Goal: Task Accomplishment & Management: Manage account settings

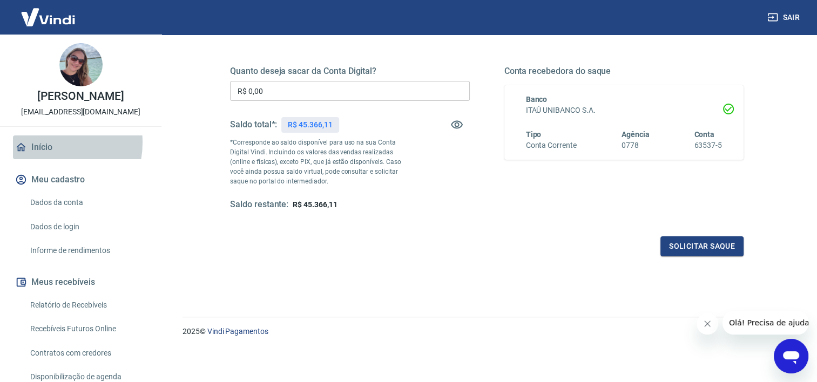
click at [44, 143] on link "Início" at bounding box center [81, 148] width 136 height 24
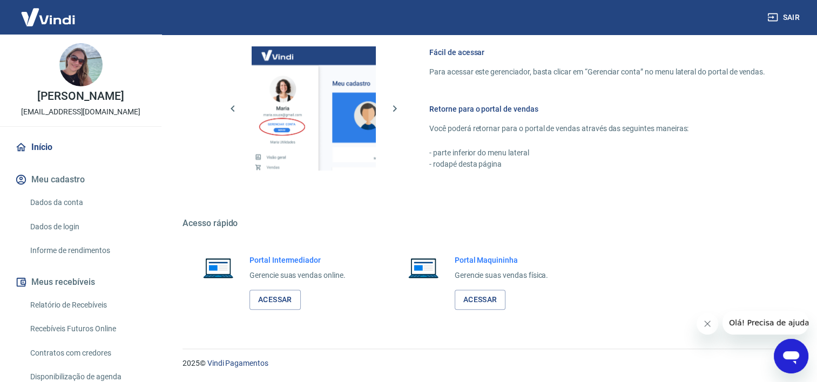
scroll to position [470, 0]
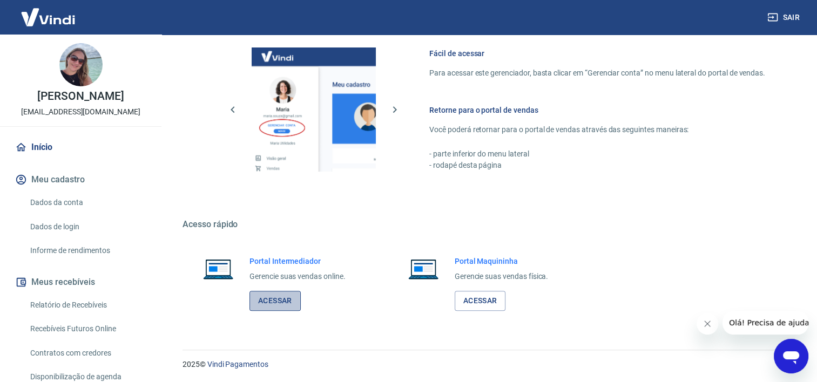
click at [268, 301] on link "Acessar" at bounding box center [275, 301] width 51 height 20
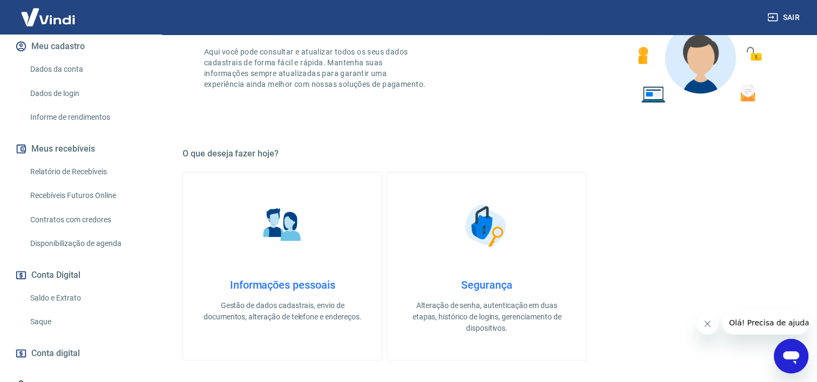
scroll to position [181, 0]
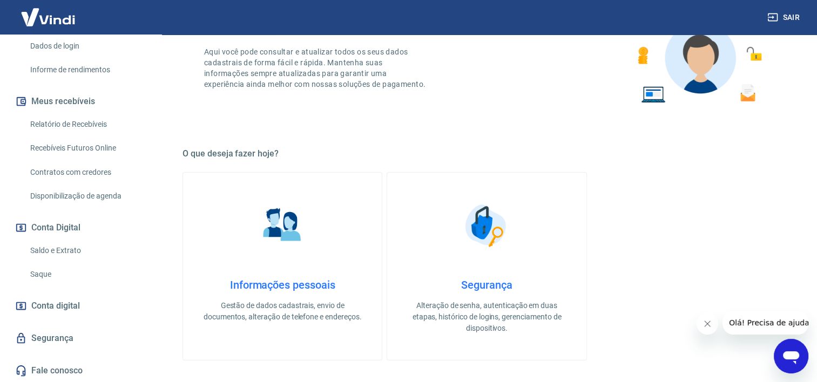
click at [42, 273] on link "Saque" at bounding box center [87, 275] width 123 height 22
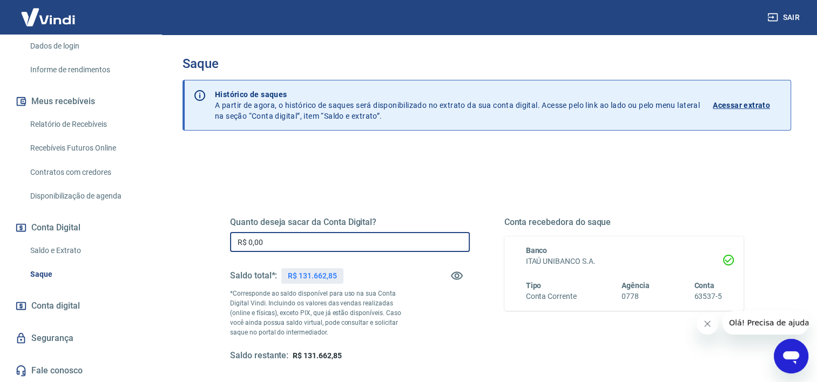
click at [370, 240] on input "R$ 0,00" at bounding box center [350, 242] width 240 height 20
click at [266, 245] on input "R$ 0,00" at bounding box center [350, 242] width 240 height 20
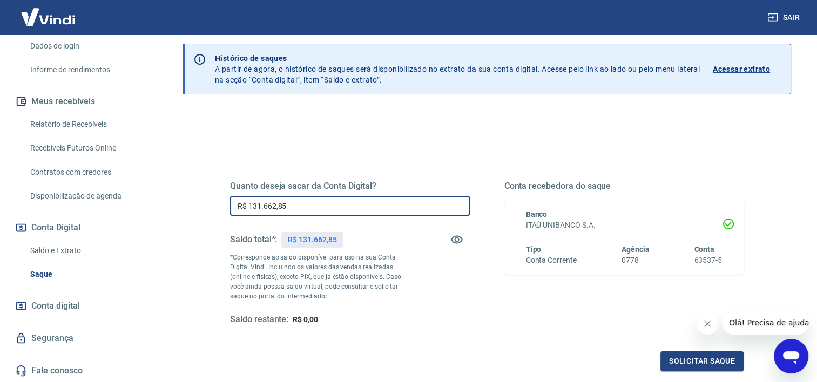
scroll to position [54, 0]
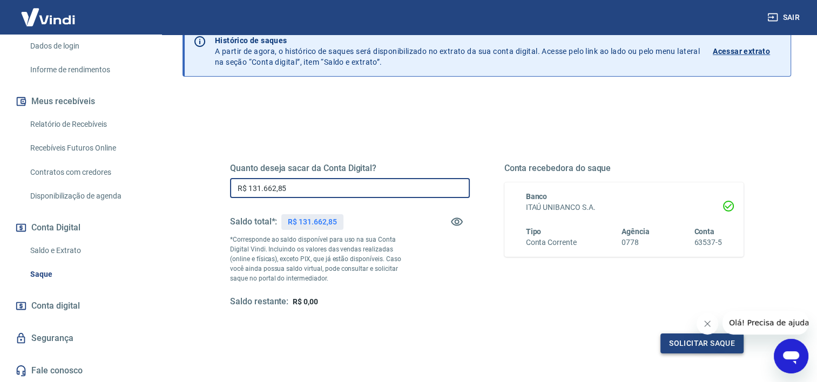
type input "R$ 131.662,85"
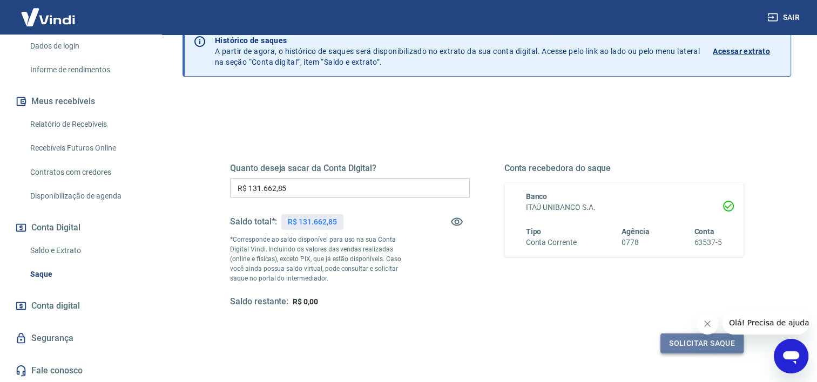
click at [693, 344] on button "Solicitar saque" at bounding box center [702, 344] width 83 height 20
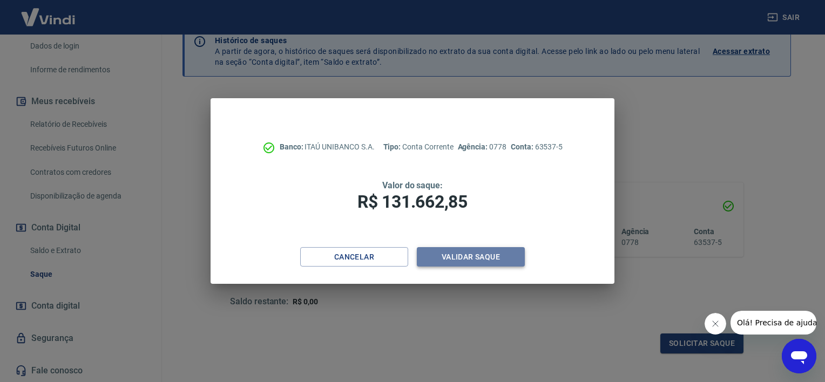
click at [486, 257] on button "Validar saque" at bounding box center [471, 257] width 108 height 20
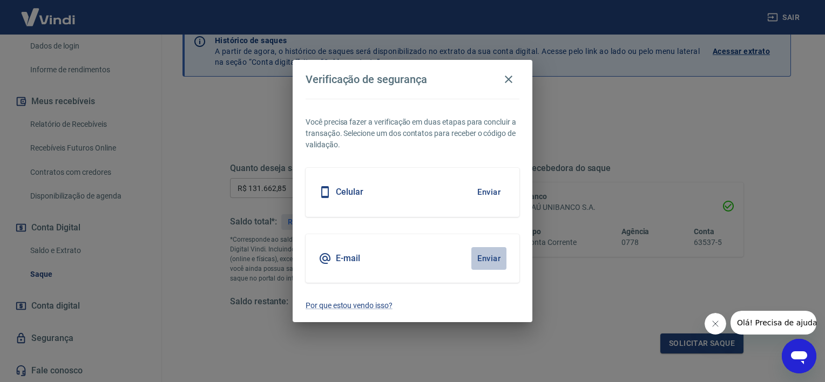
click at [494, 256] on button "Enviar" at bounding box center [488, 258] width 35 height 23
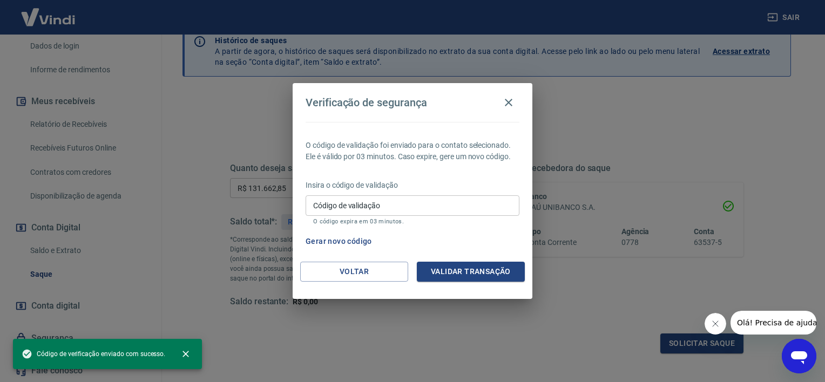
click at [435, 202] on input "Código de validação" at bounding box center [413, 206] width 214 height 20
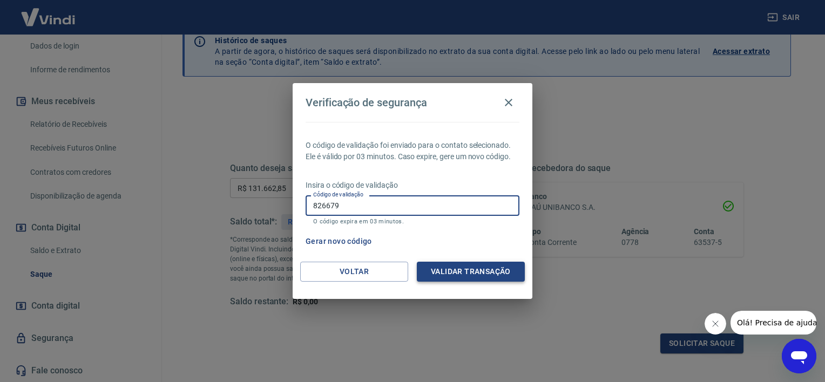
type input "826679"
click at [466, 266] on button "Validar transação" at bounding box center [471, 272] width 108 height 20
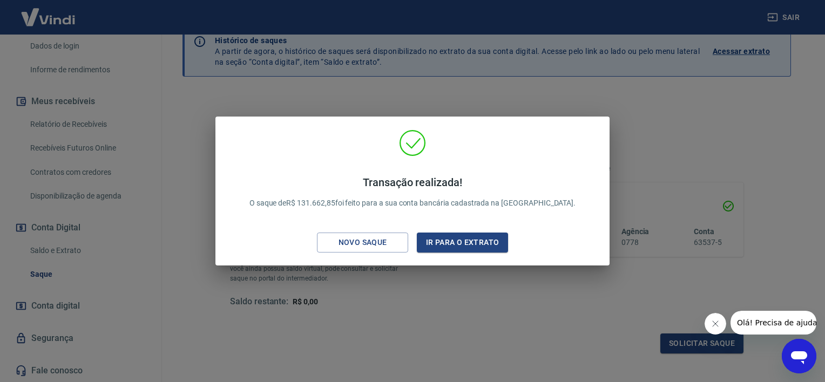
click at [466, 266] on div "Transação realizada! O saque de R$ 131.662,85 foi feito para a sua conta bancár…" at bounding box center [412, 191] width 825 height 382
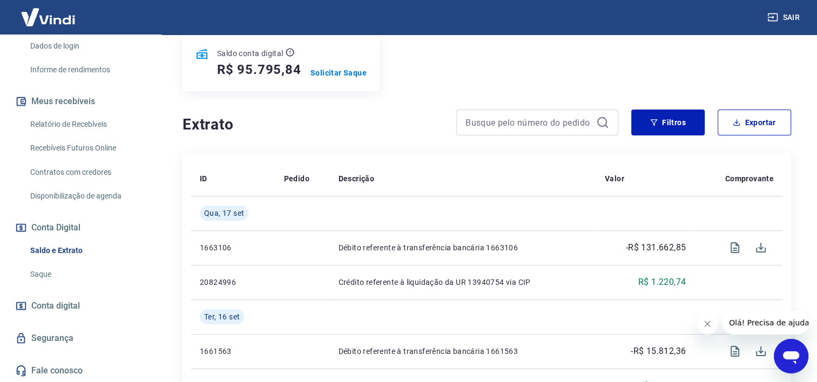
scroll to position [162, 0]
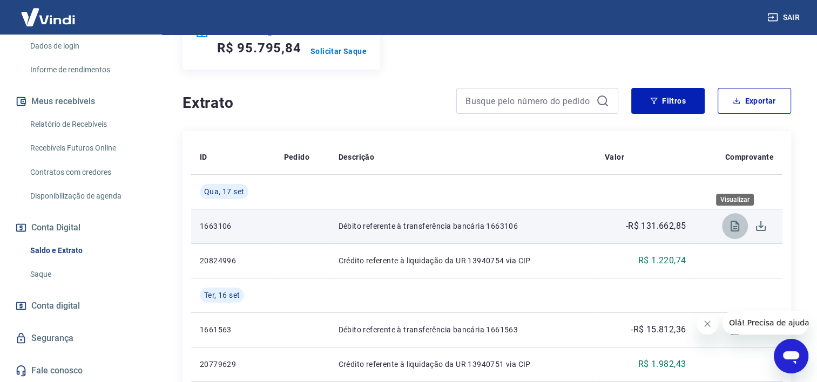
click at [732, 230] on icon "Visualizar" at bounding box center [735, 226] width 13 height 13
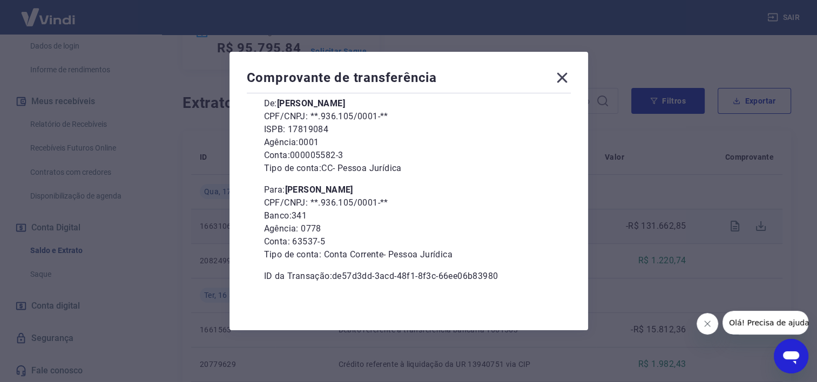
scroll to position [0, 0]
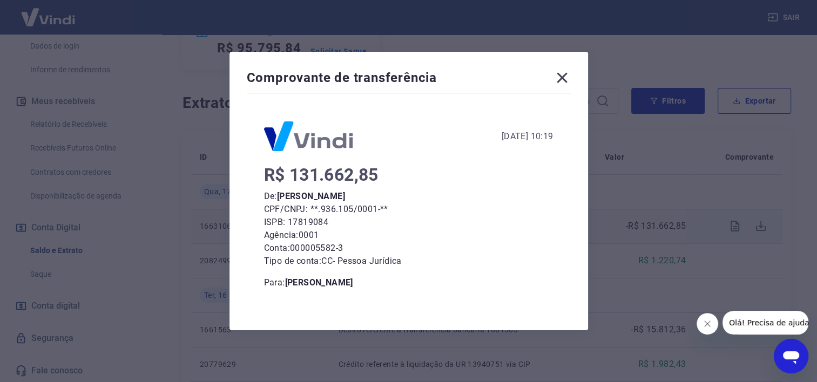
click at [566, 78] on icon at bounding box center [562, 78] width 10 height 10
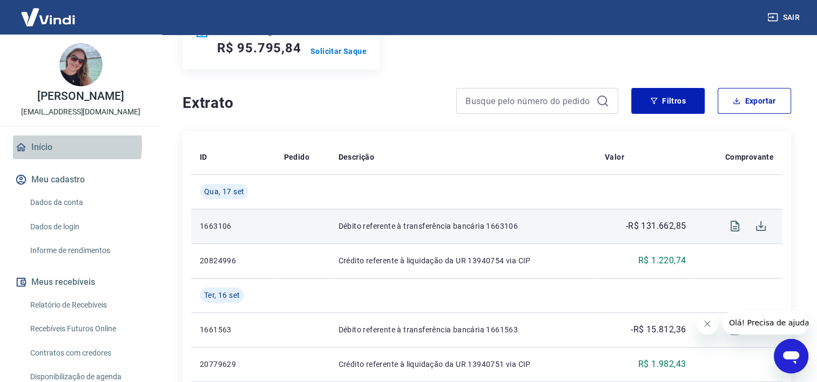
click at [53, 145] on link "Início" at bounding box center [81, 148] width 136 height 24
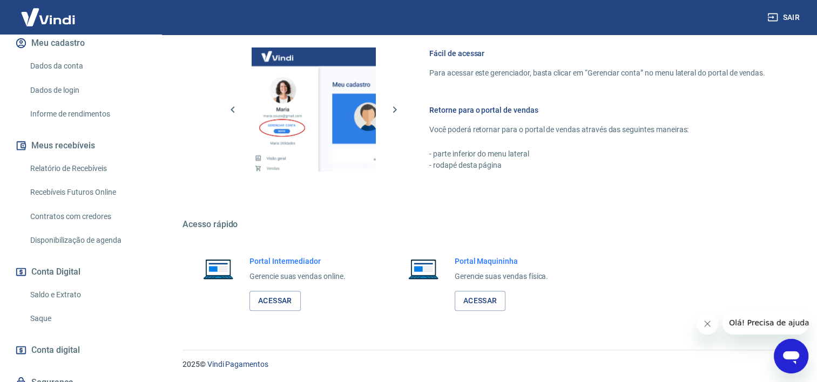
scroll to position [162, 0]
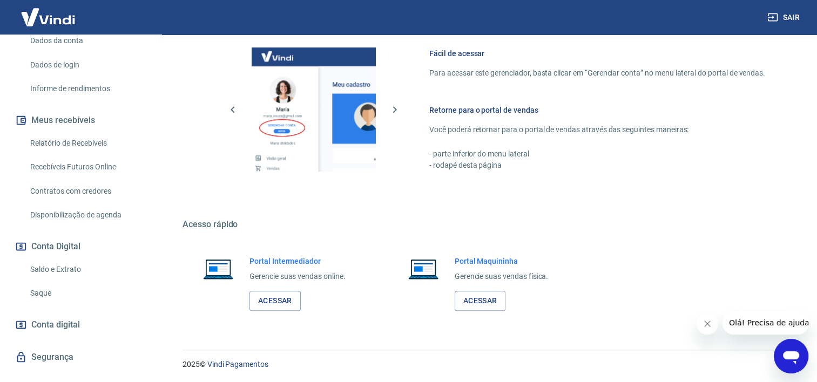
click at [87, 143] on link "Relatório de Recebíveis" at bounding box center [87, 143] width 123 height 22
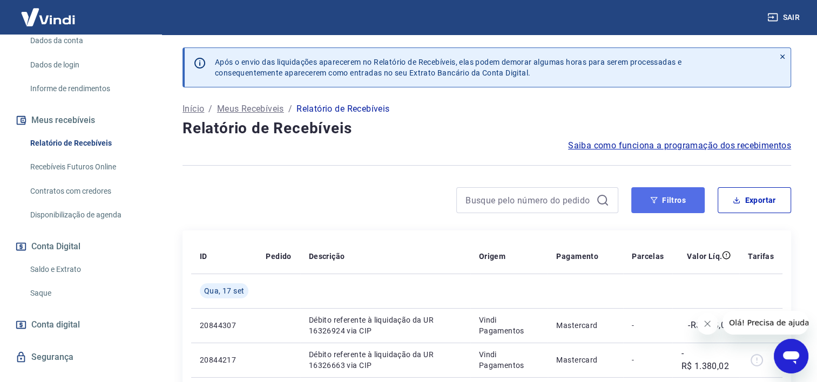
click at [655, 200] on icon "button" at bounding box center [654, 200] width 7 height 6
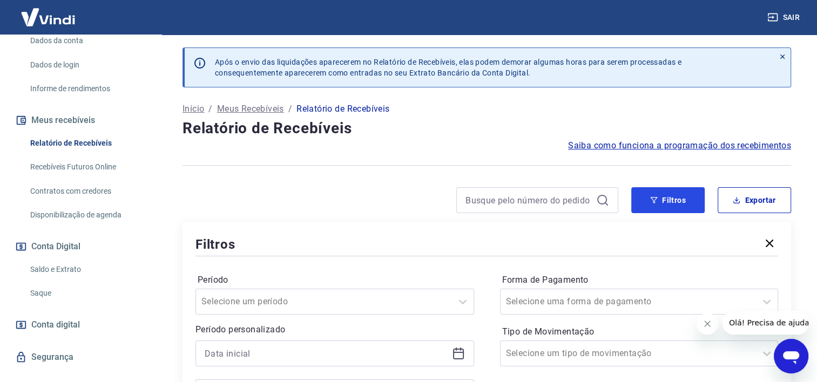
scroll to position [162, 0]
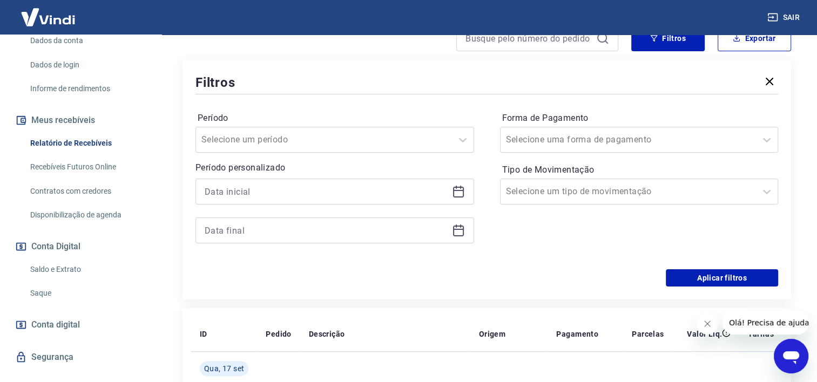
click at [460, 188] on icon at bounding box center [460, 187] width 1 height 3
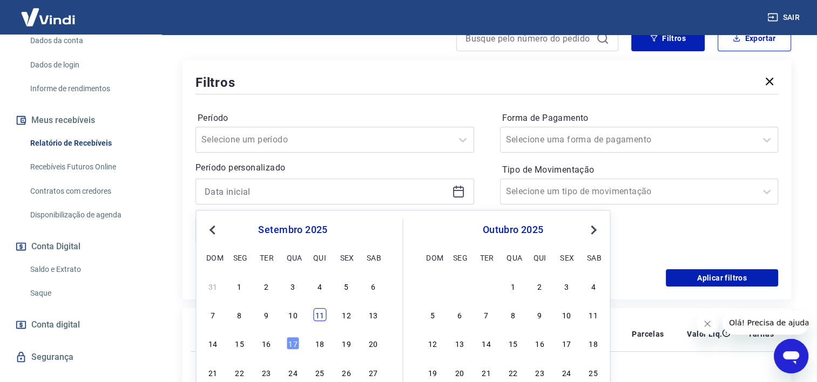
click at [318, 314] on div "11" at bounding box center [319, 314] width 13 height 13
type input "[DATE]"
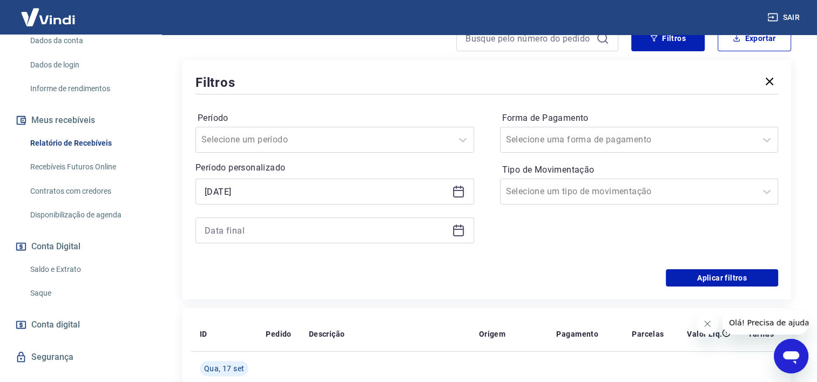
click at [458, 234] on icon at bounding box center [458, 230] width 13 height 13
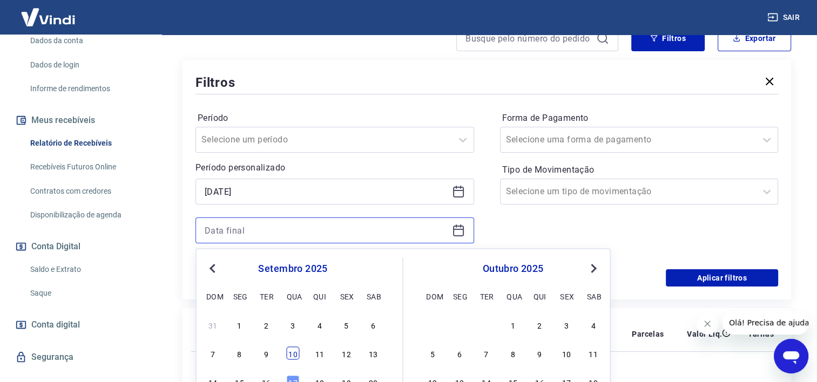
scroll to position [270, 0]
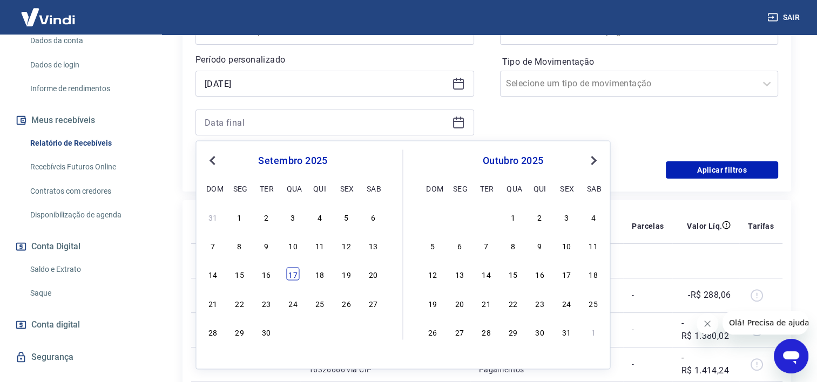
click at [293, 271] on div "17" at bounding box center [292, 274] width 13 height 13
type input "[DATE]"
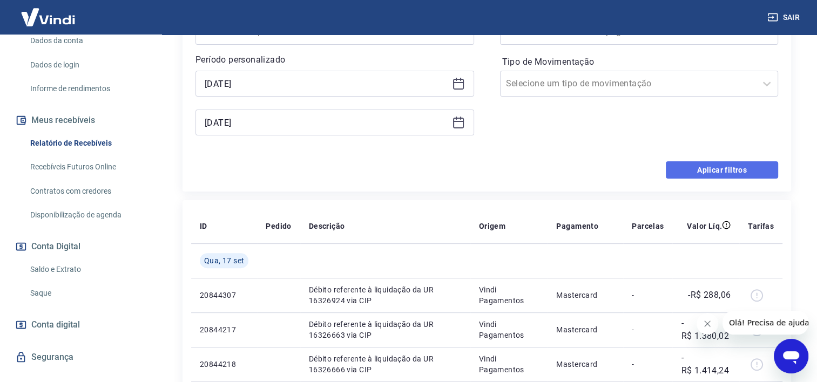
click at [710, 173] on button "Aplicar filtros" at bounding box center [722, 169] width 112 height 17
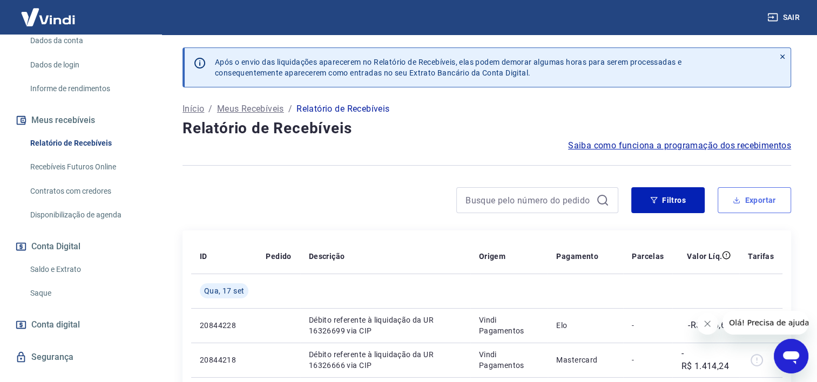
click at [757, 194] on button "Exportar" at bounding box center [754, 200] width 73 height 26
type input "[DATE]"
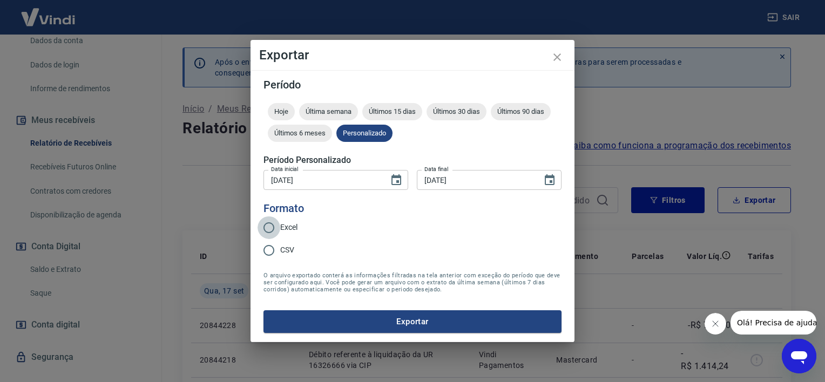
click at [269, 227] on input "Excel" at bounding box center [269, 228] width 23 height 23
radio input "true"
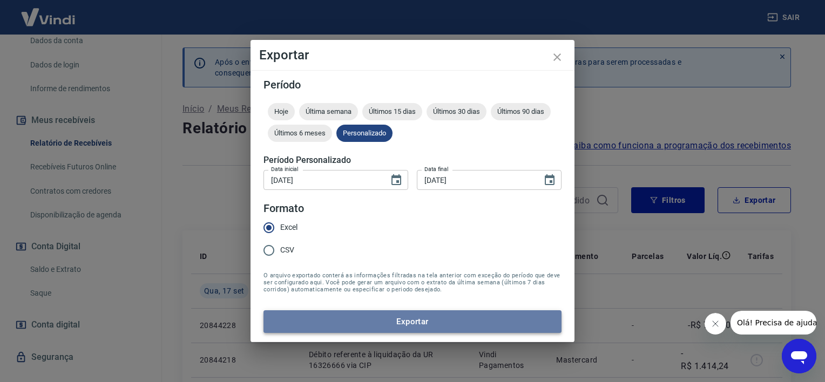
click at [417, 324] on button "Exportar" at bounding box center [413, 322] width 298 height 23
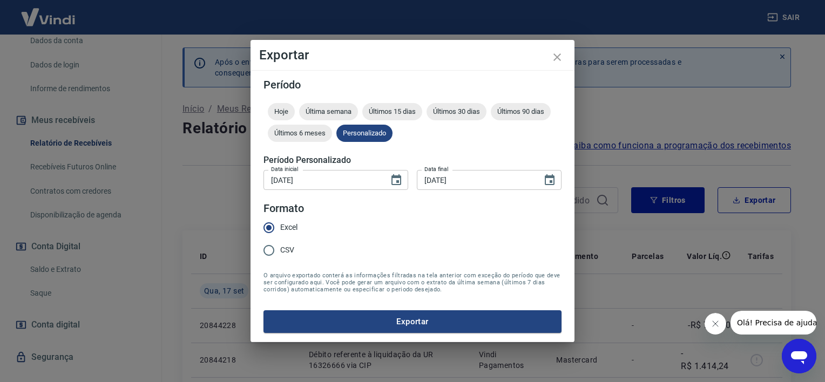
click at [715, 325] on icon "Fechar mensagem da empresa" at bounding box center [715, 324] width 9 height 9
click at [556, 58] on icon "close" at bounding box center [558, 57] width 8 height 8
